Goal: Find contact information: Find contact information

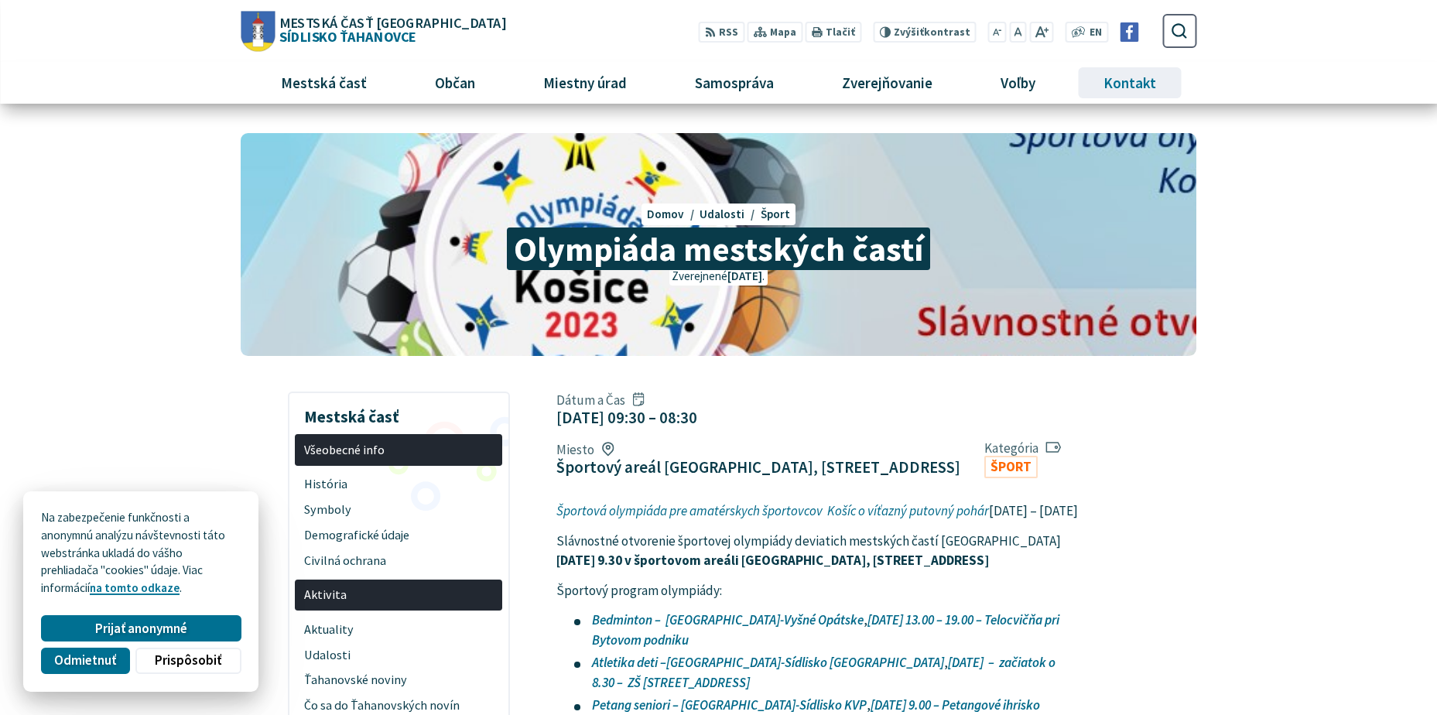
click at [1112, 77] on span "Kontakt" at bounding box center [1130, 83] width 64 height 42
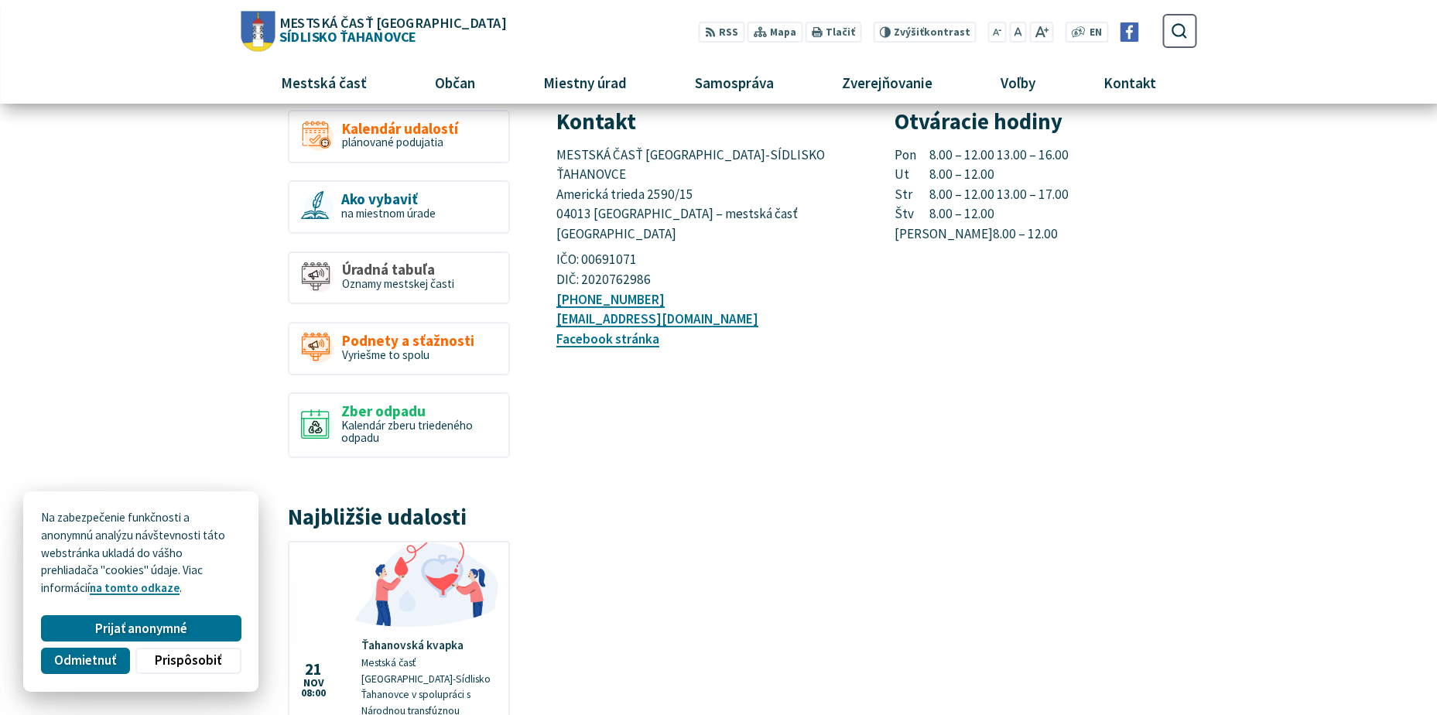
scroll to position [26, 0]
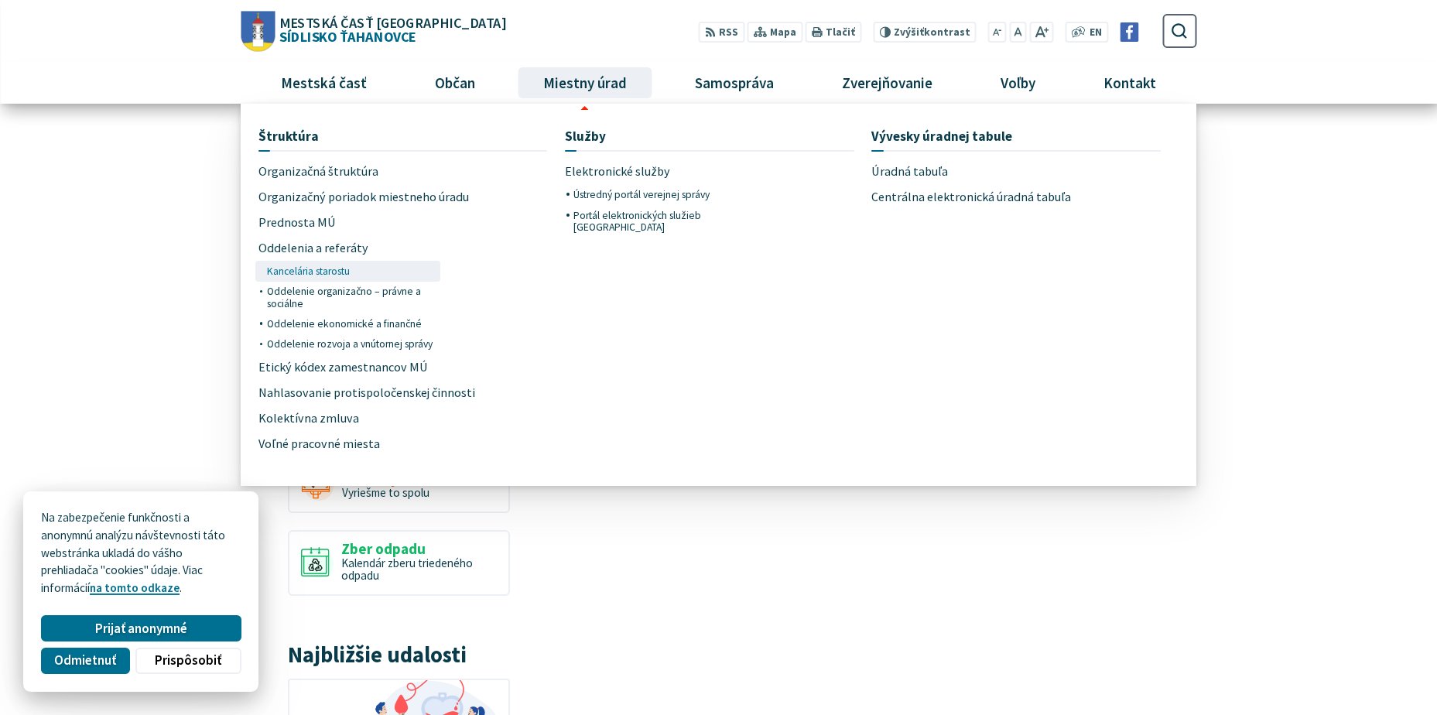
click at [290, 265] on span "Kancelária starostu" at bounding box center [308, 271] width 83 height 20
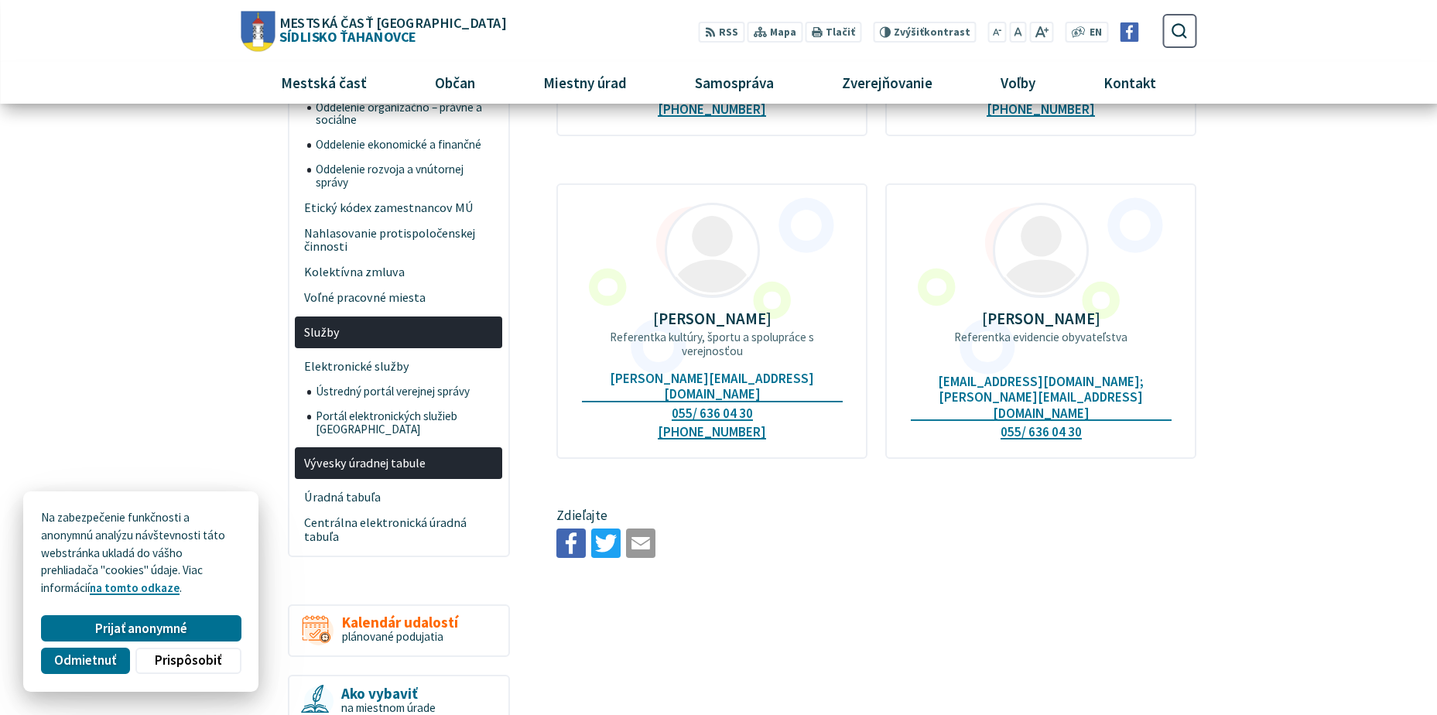
scroll to position [310, 0]
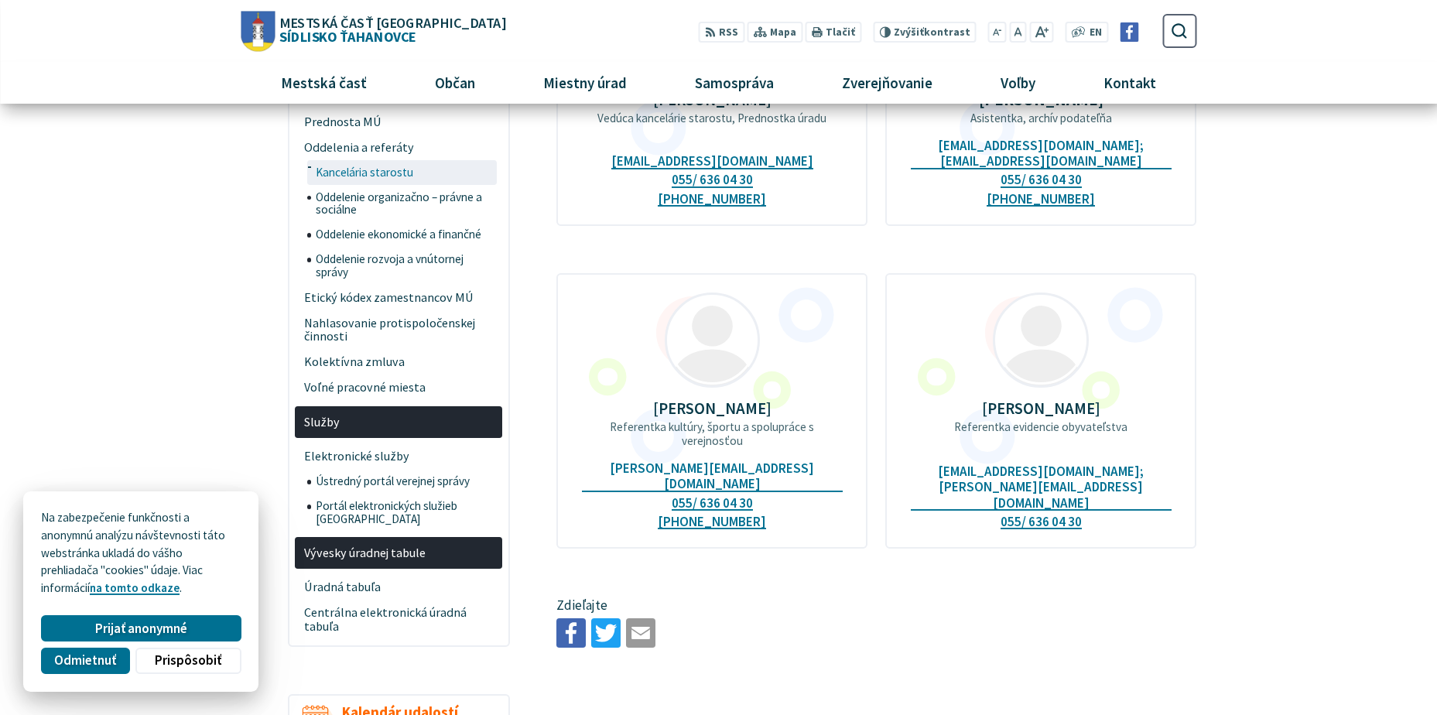
click at [350, 170] on span "Kancelária starostu" at bounding box center [405, 172] width 178 height 25
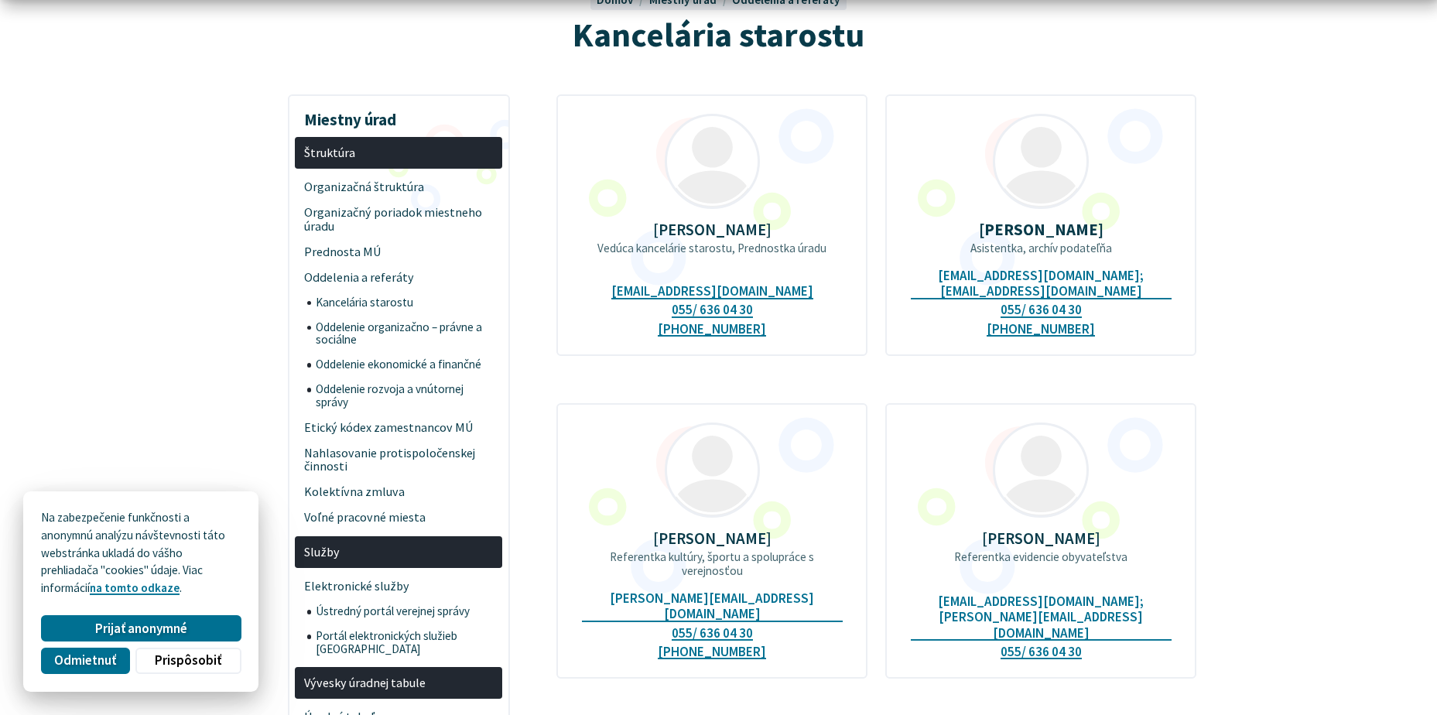
scroll to position [310, 0]
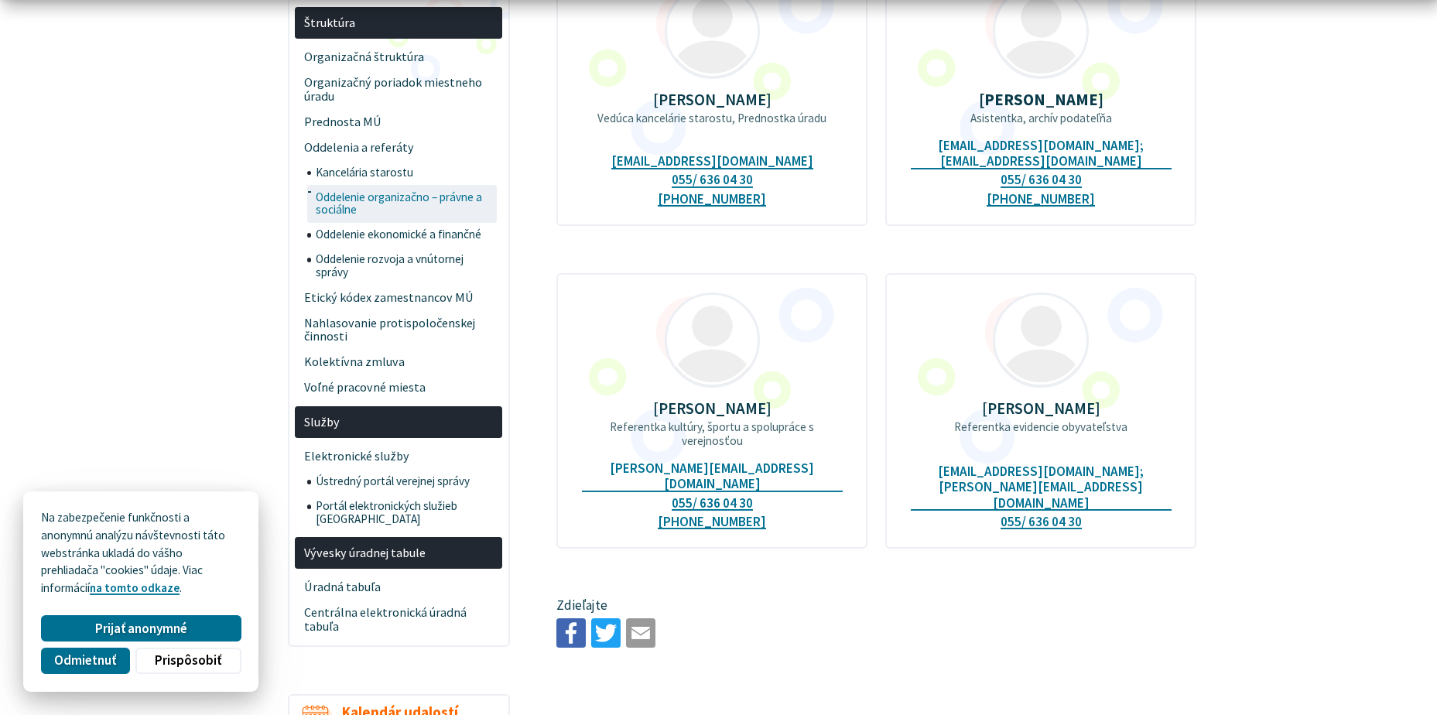
click at [348, 200] on span "Oddelenie organizačno – právne a sociálne" at bounding box center [405, 204] width 178 height 38
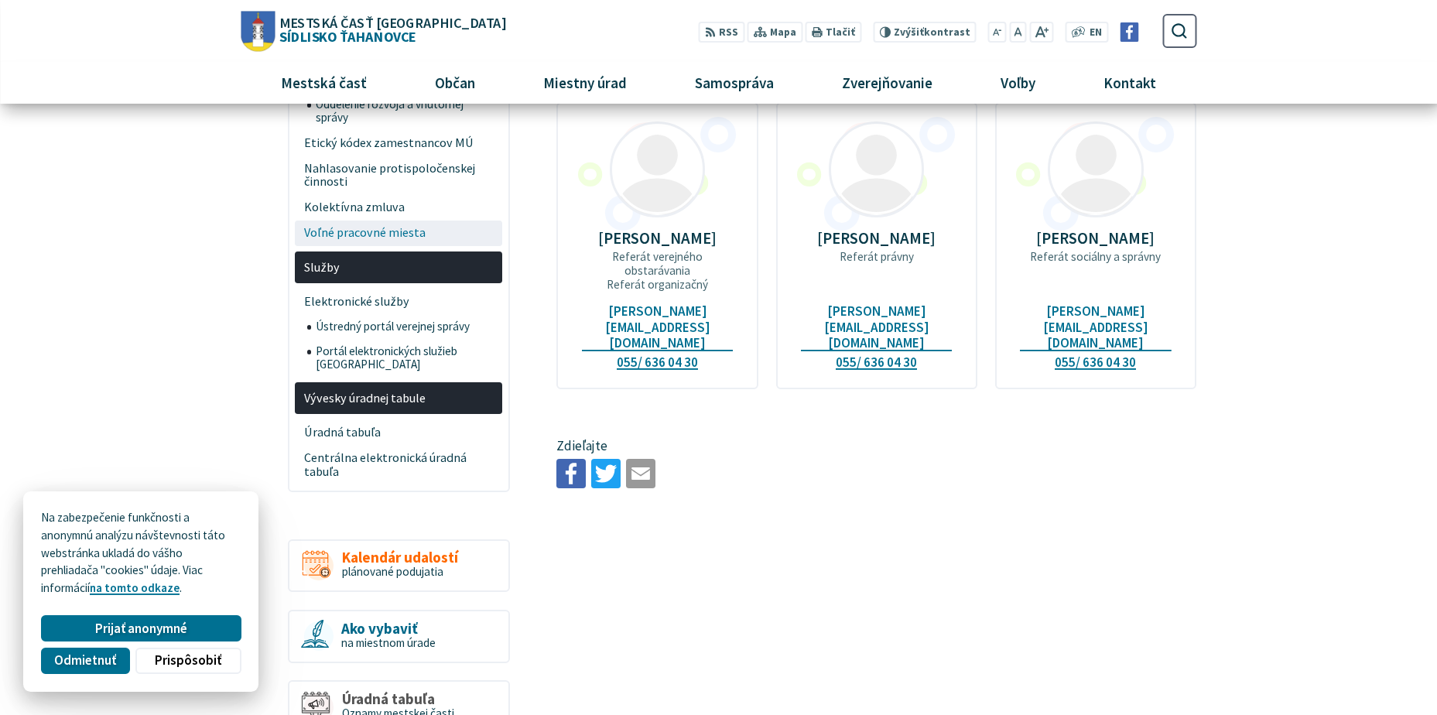
scroll to position [232, 0]
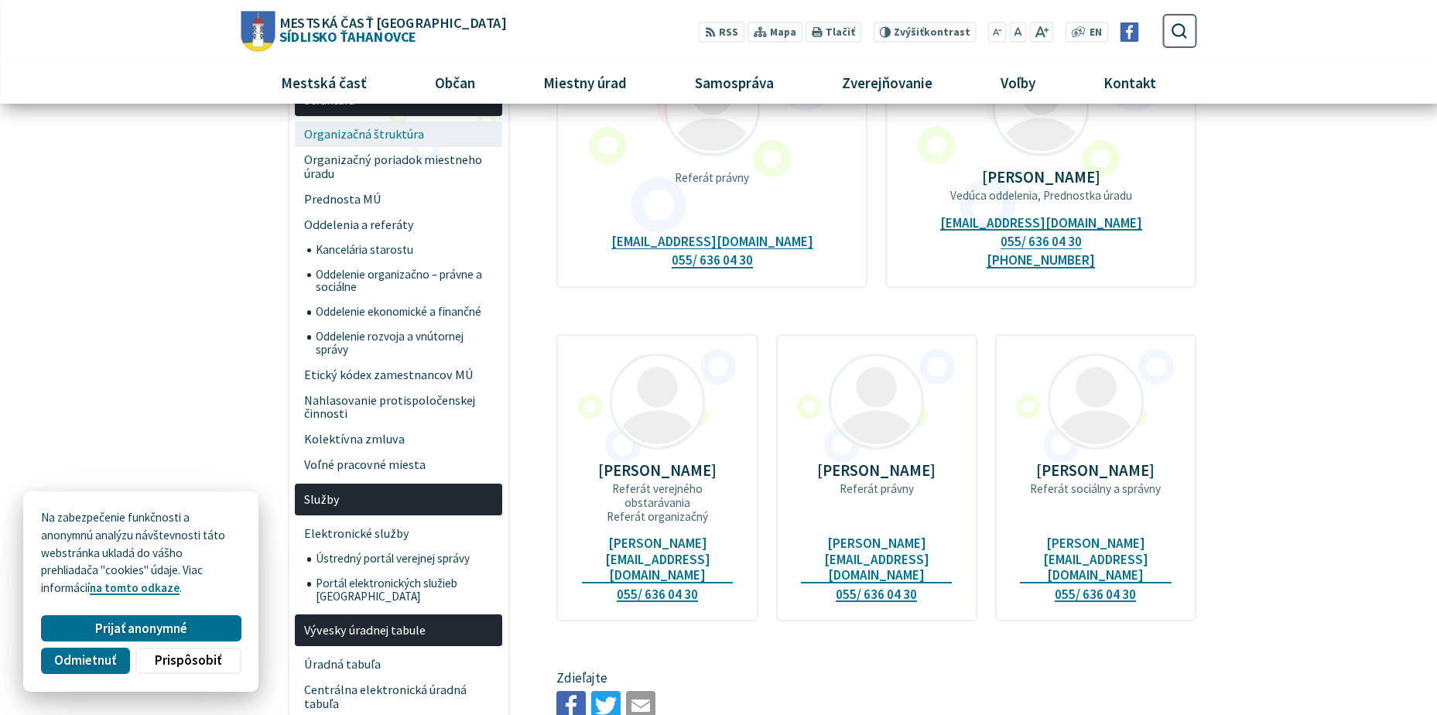
click at [354, 128] on span "Organizačná štruktúra" at bounding box center [399, 135] width 190 height 26
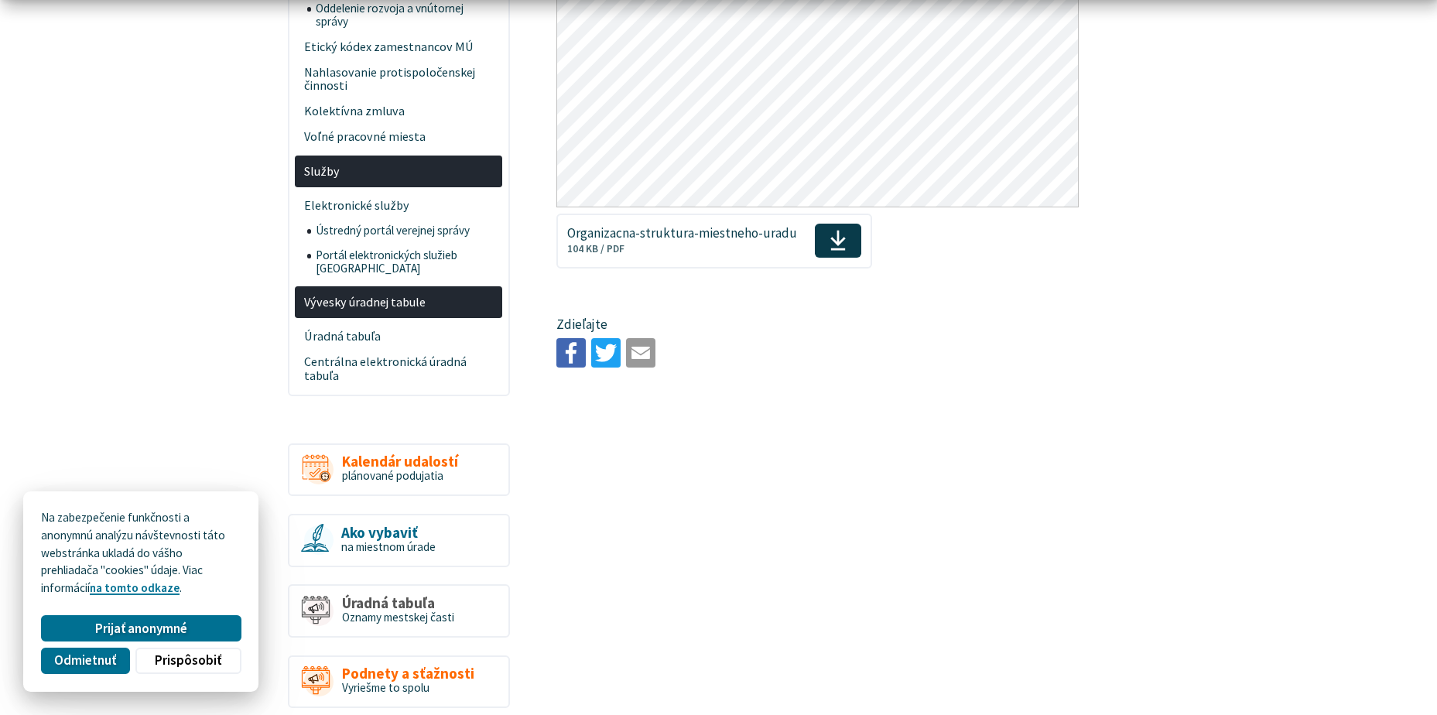
scroll to position [232, 0]
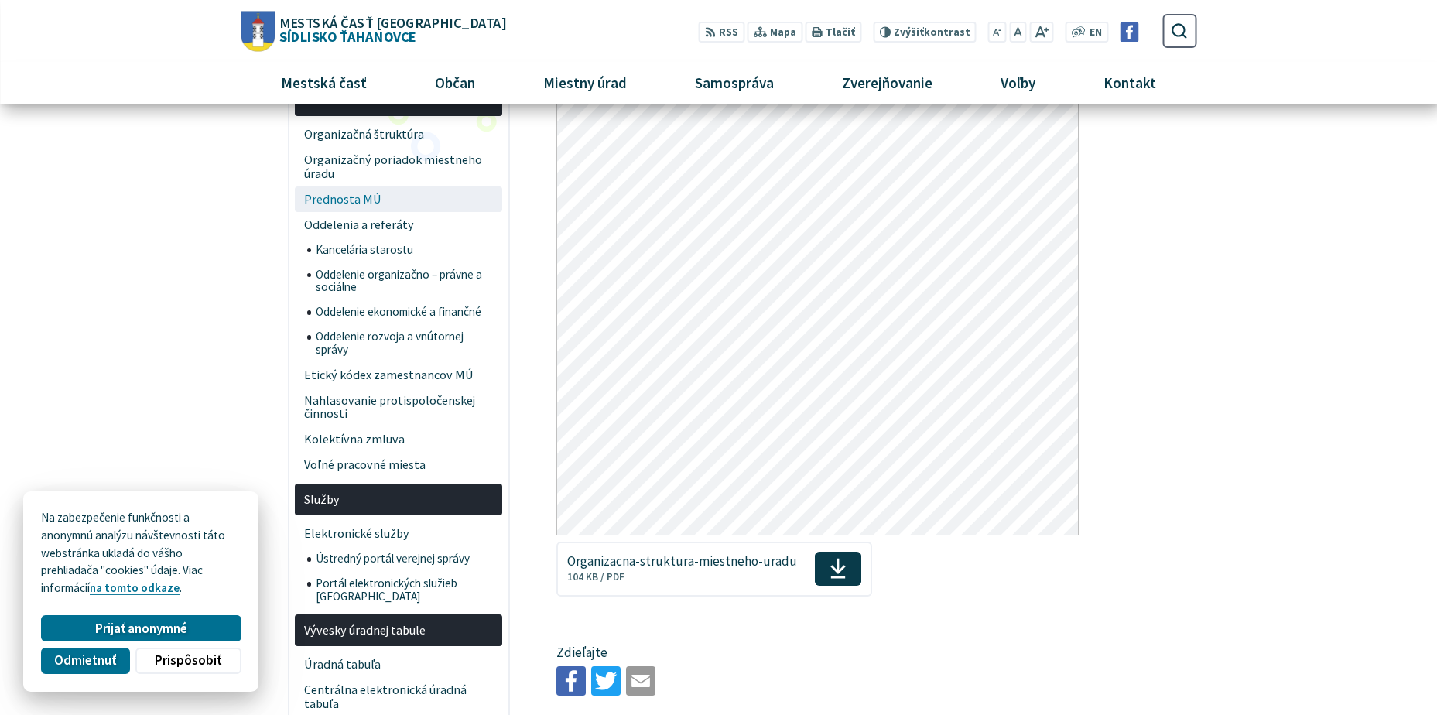
click at [367, 199] on span "Prednosta MÚ" at bounding box center [399, 200] width 190 height 26
